Goal: Check status: Check status

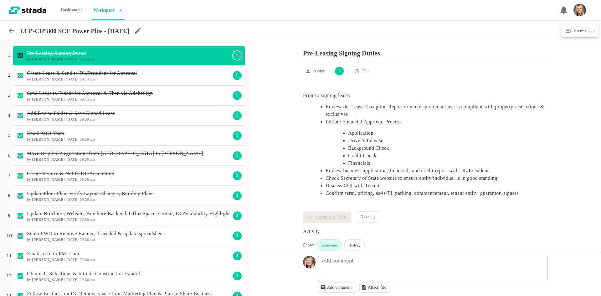
click at [12, 30] on icon at bounding box center [12, 31] width 8 height 8
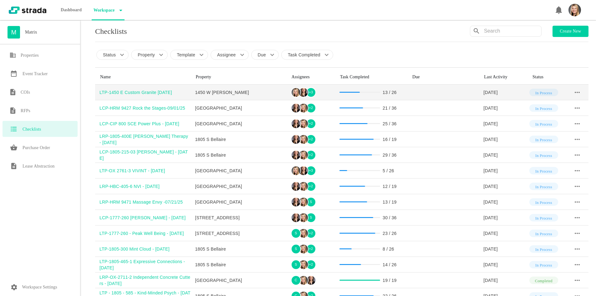
click at [159, 90] on div "LTP-1450 E Custom Granite [DATE]" at bounding box center [144, 92] width 91 height 6
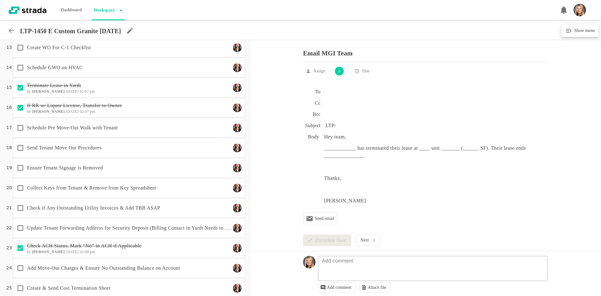
scroll to position [276, 0]
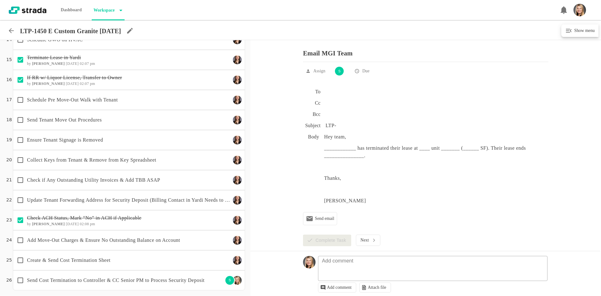
click at [11, 30] on icon at bounding box center [12, 31] width 8 height 8
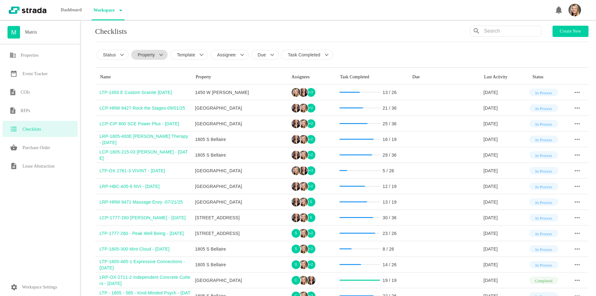
click at [158, 56] on icon at bounding box center [161, 55] width 8 height 8
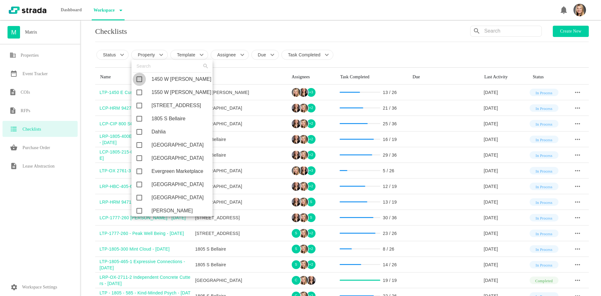
click at [140, 80] on input "checkbox" at bounding box center [139, 79] width 13 height 13
checkbox input "true"
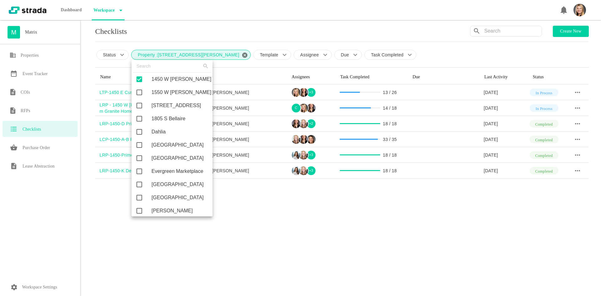
click at [378, 13] on div at bounding box center [300, 148] width 601 height 296
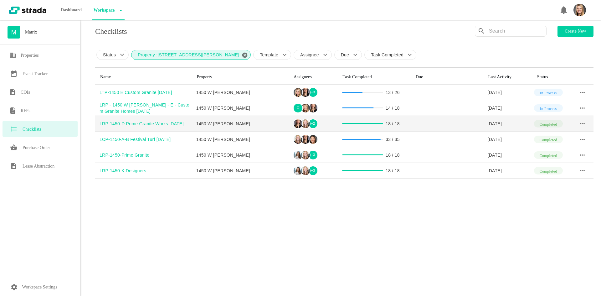
click at [155, 125] on div "LRP-1450-D Prime Granite Works [DATE]" at bounding box center [145, 123] width 92 height 6
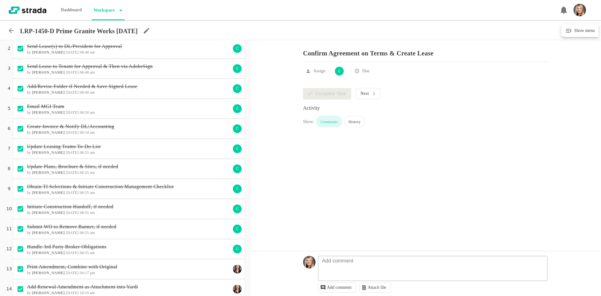
scroll to position [116, 0]
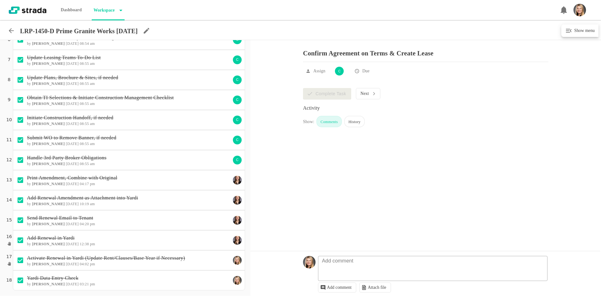
click at [9, 30] on icon at bounding box center [12, 31] width 8 height 8
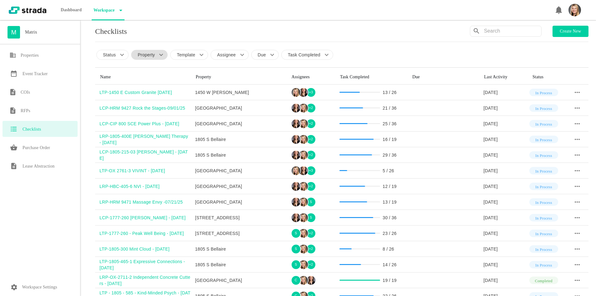
click at [161, 56] on icon at bounding box center [161, 55] width 8 height 8
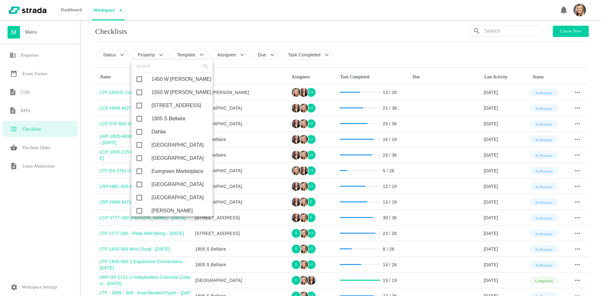
click at [141, 78] on input "checkbox" at bounding box center [139, 79] width 13 height 13
checkbox input "true"
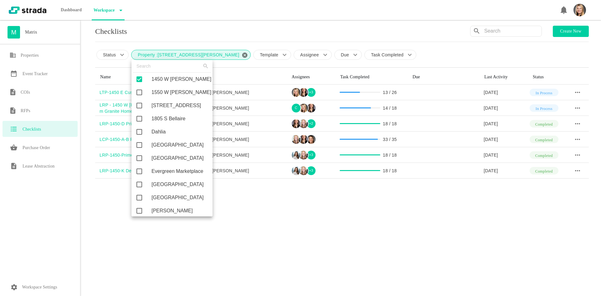
click at [276, 22] on div at bounding box center [300, 148] width 601 height 296
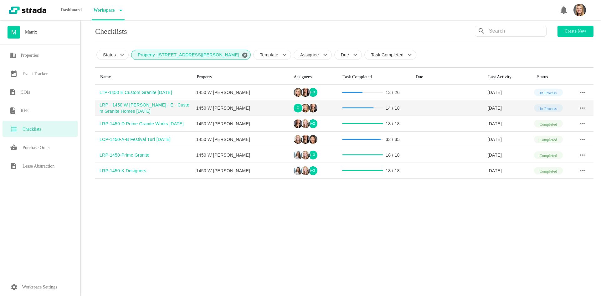
click at [148, 105] on div "LRP - 1450 W [PERSON_NAME] - E - Custom Granite Homes [DATE]" at bounding box center [145, 108] width 92 height 13
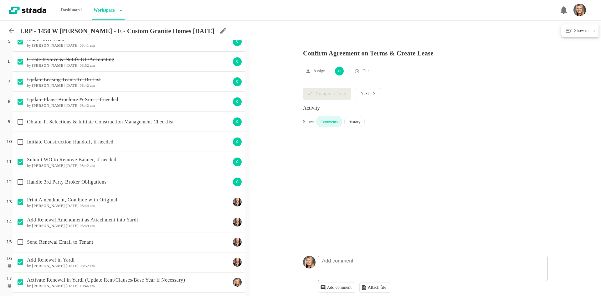
scroll to position [116, 0]
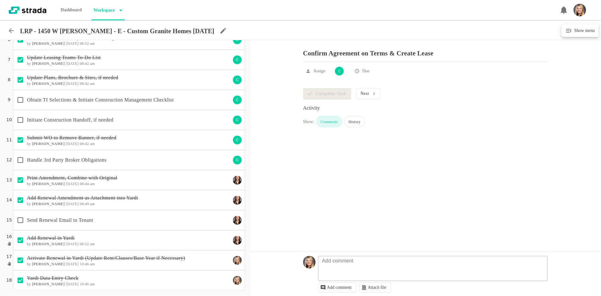
click at [22, 220] on input "checkbox" at bounding box center [20, 219] width 13 height 13
checkbox input "true"
click at [20, 161] on input "checkbox" at bounding box center [20, 159] width 13 height 13
checkbox input "true"
click at [23, 118] on input "checkbox" at bounding box center [20, 119] width 13 height 13
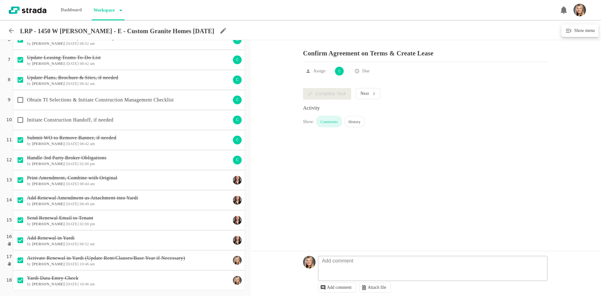
checkbox input "true"
click at [18, 98] on input "checkbox" at bounding box center [20, 99] width 13 height 13
checkbox input "true"
click at [8, 30] on icon at bounding box center [12, 31] width 8 height 8
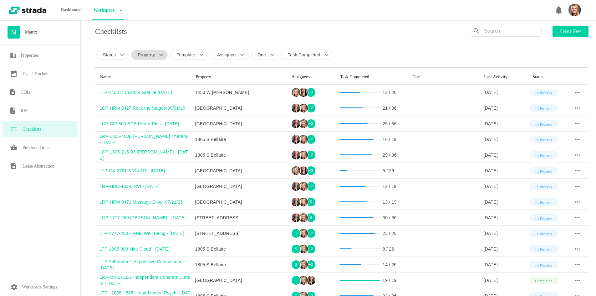
click at [161, 54] on icon at bounding box center [161, 55] width 8 height 8
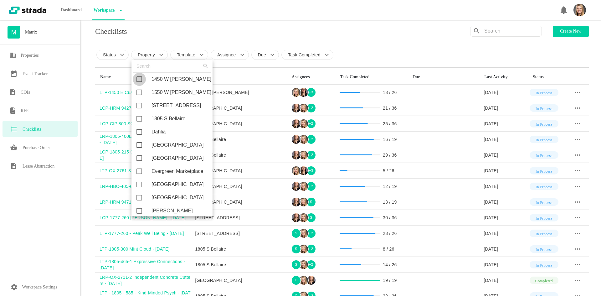
click at [141, 79] on input "checkbox" at bounding box center [139, 79] width 13 height 13
checkbox input "true"
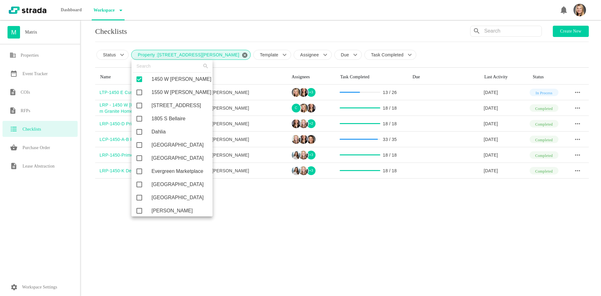
click at [448, 42] on div at bounding box center [300, 148] width 601 height 296
